Goal: Task Accomplishment & Management: Use online tool/utility

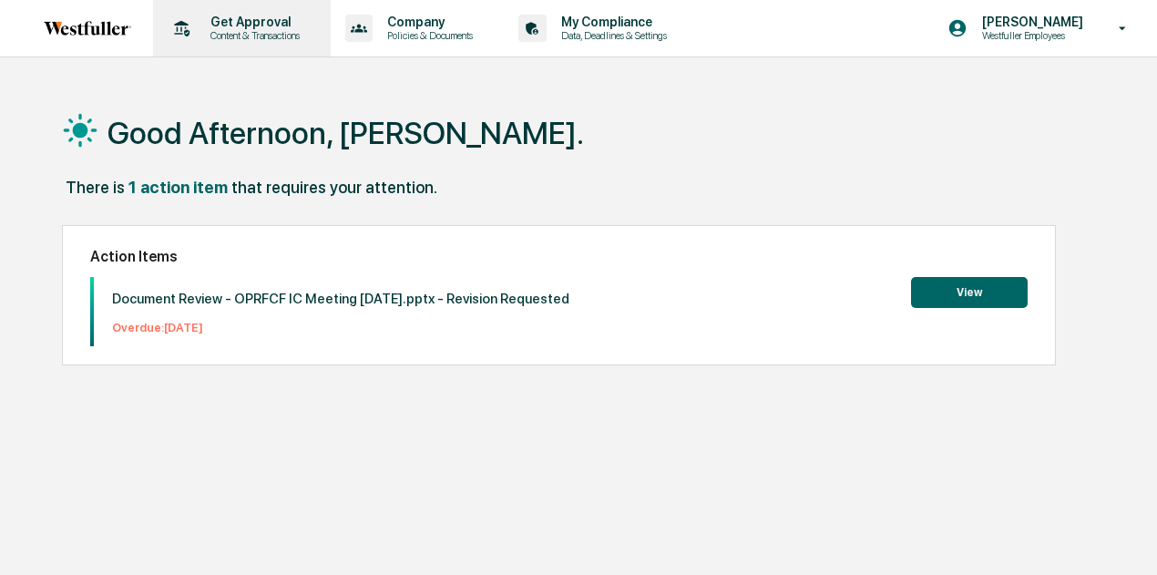
click at [288, 30] on p "Content & Transactions" at bounding box center [252, 35] width 113 height 13
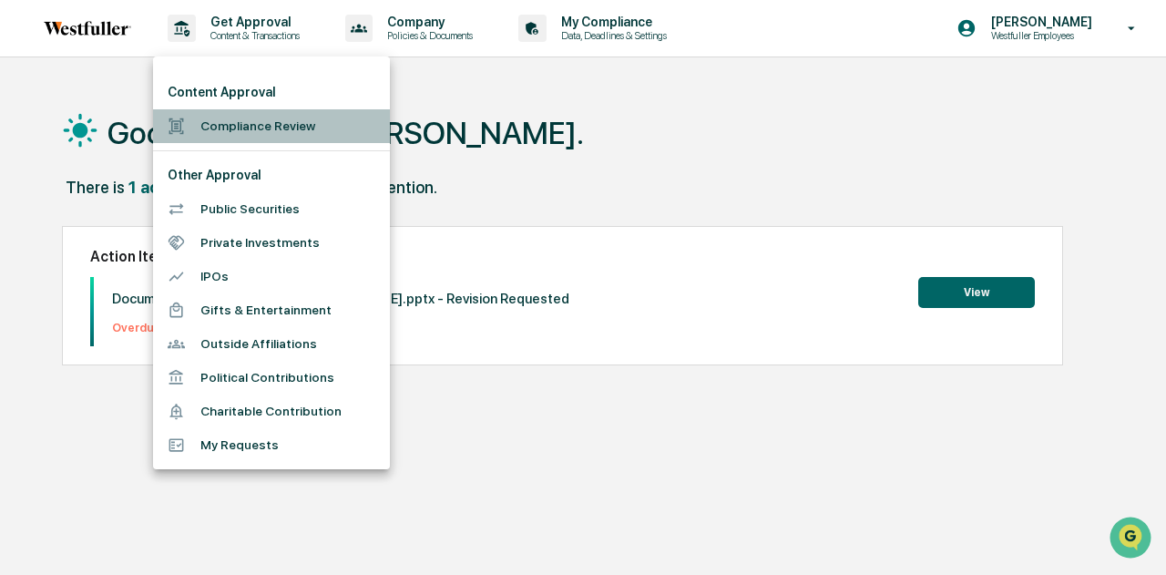
click at [291, 125] on li "Compliance Review" at bounding box center [271, 126] width 237 height 34
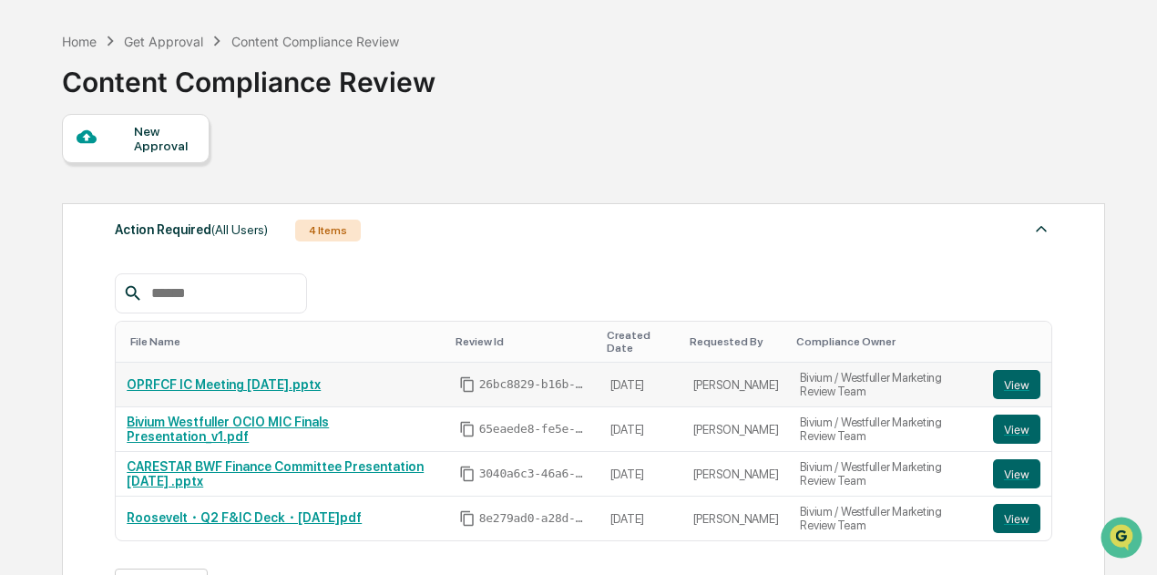
scroll to position [91, 0]
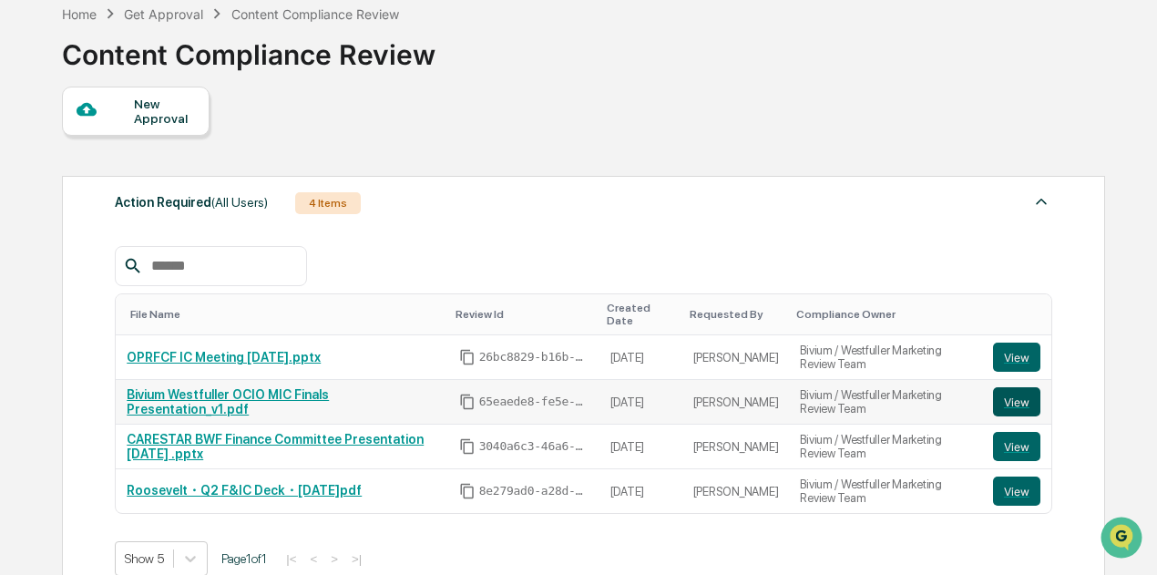
click at [1036, 387] on button "View" at bounding box center [1016, 401] width 47 height 29
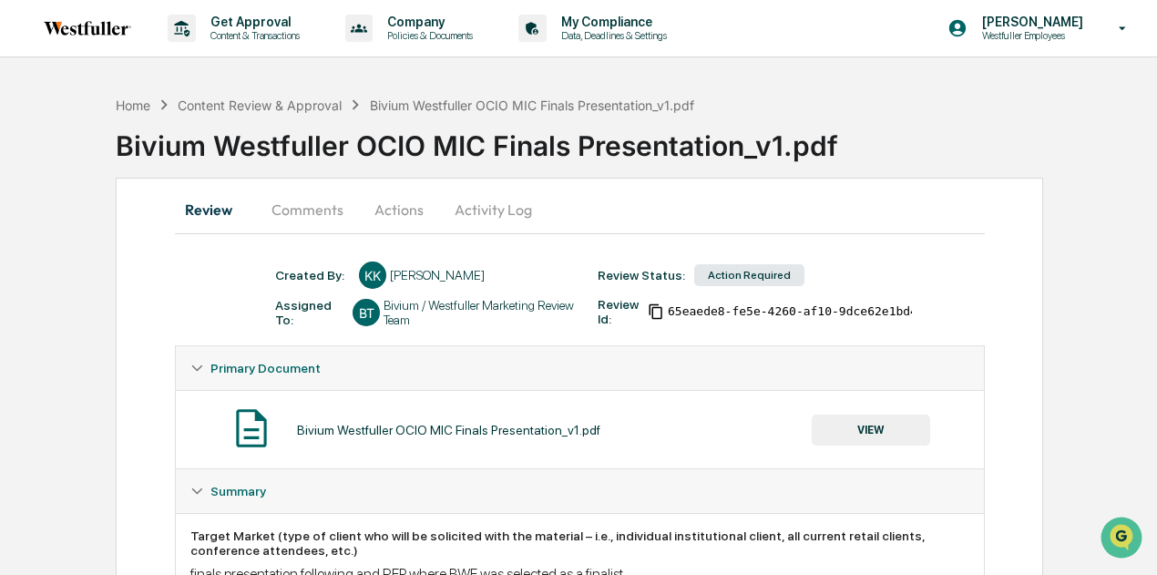
click at [410, 203] on button "Actions" at bounding box center [399, 210] width 82 height 44
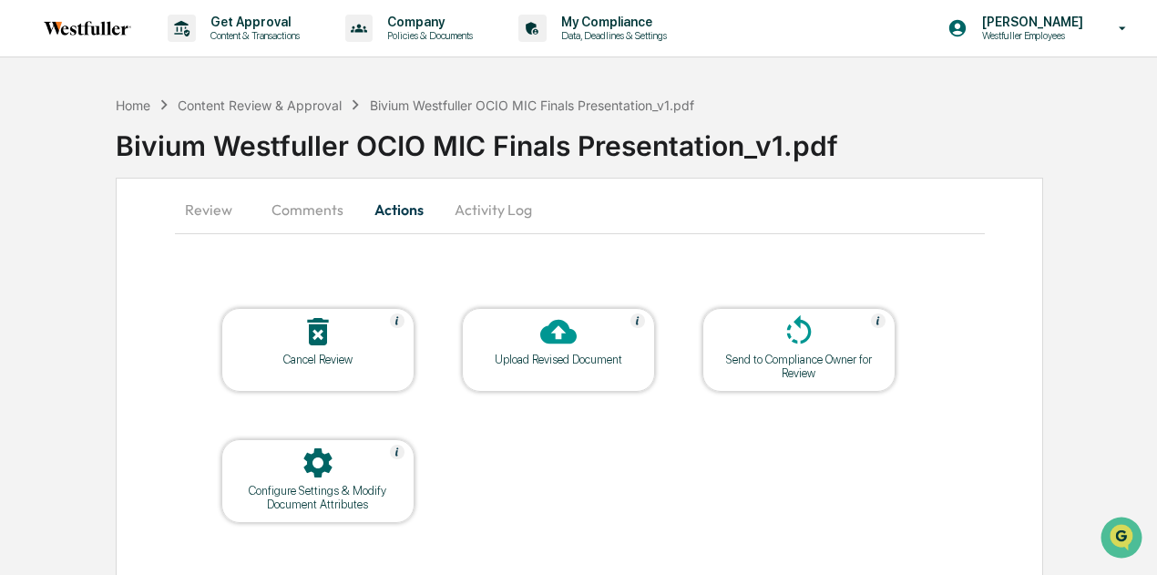
click at [536, 360] on div "Upload Revised Document" at bounding box center [559, 360] width 164 height 14
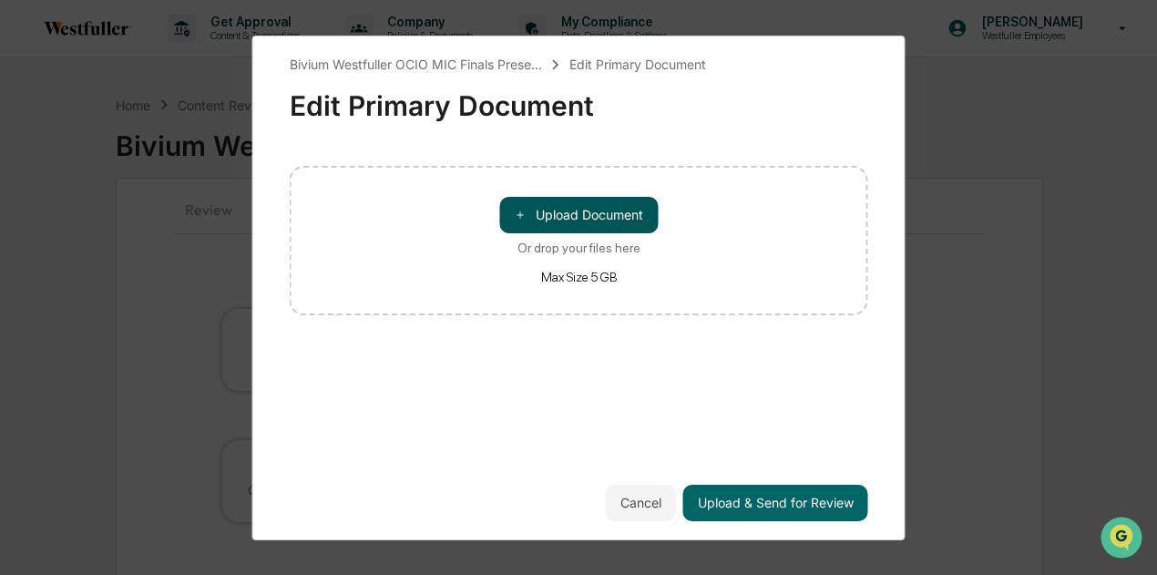
click at [547, 207] on button "＋ Upload Document" at bounding box center [578, 215] width 159 height 36
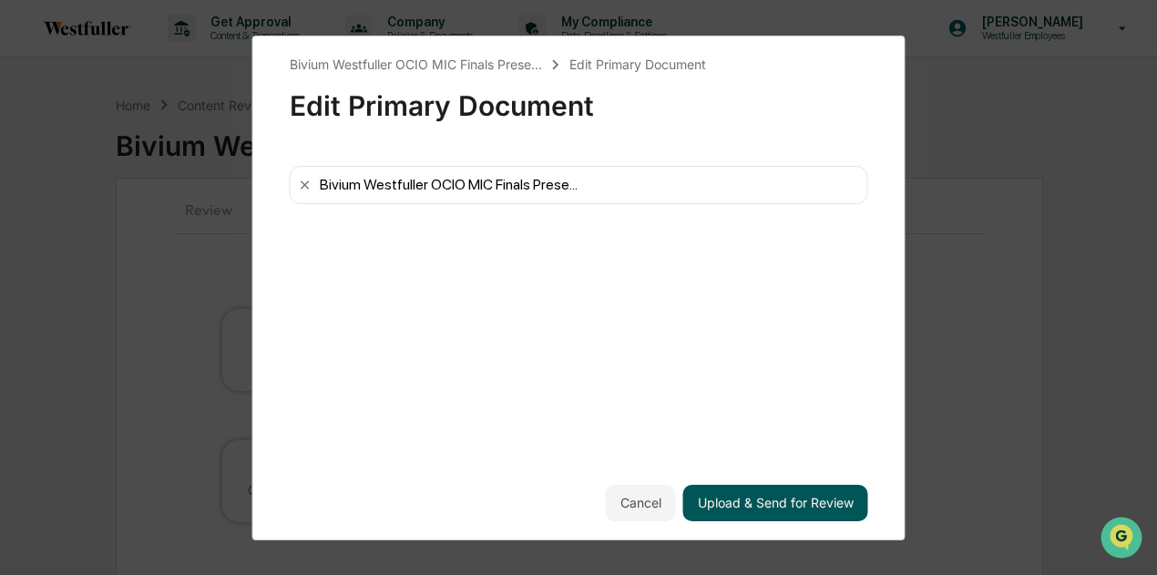
click at [800, 512] on button "Upload & Send for Review" at bounding box center [775, 503] width 185 height 36
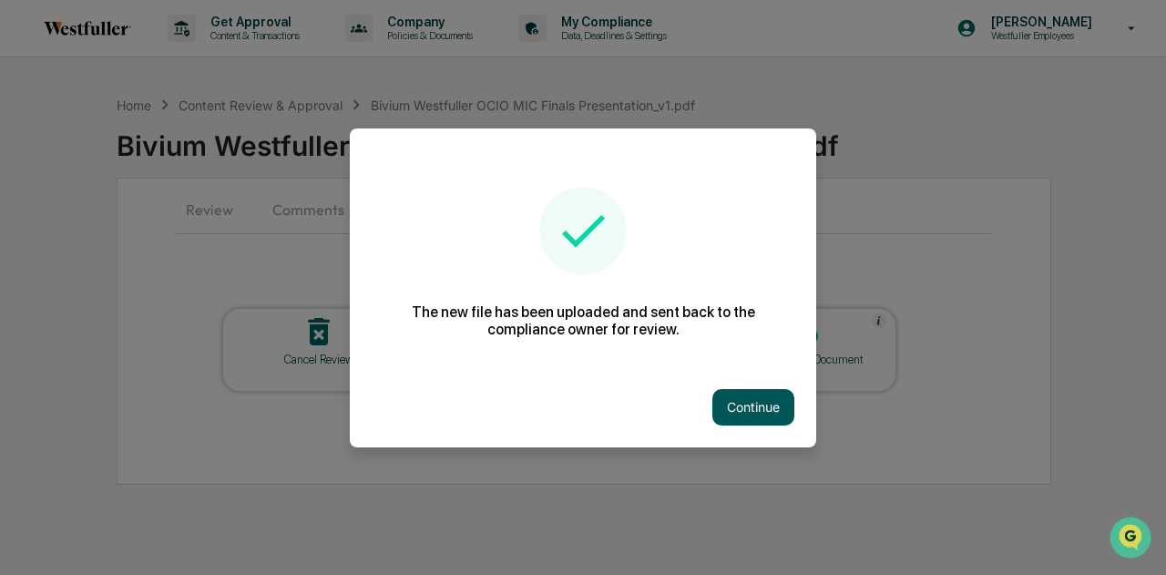
click at [791, 407] on button "Continue" at bounding box center [754, 407] width 82 height 36
